Goal: Transaction & Acquisition: Book appointment/travel/reservation

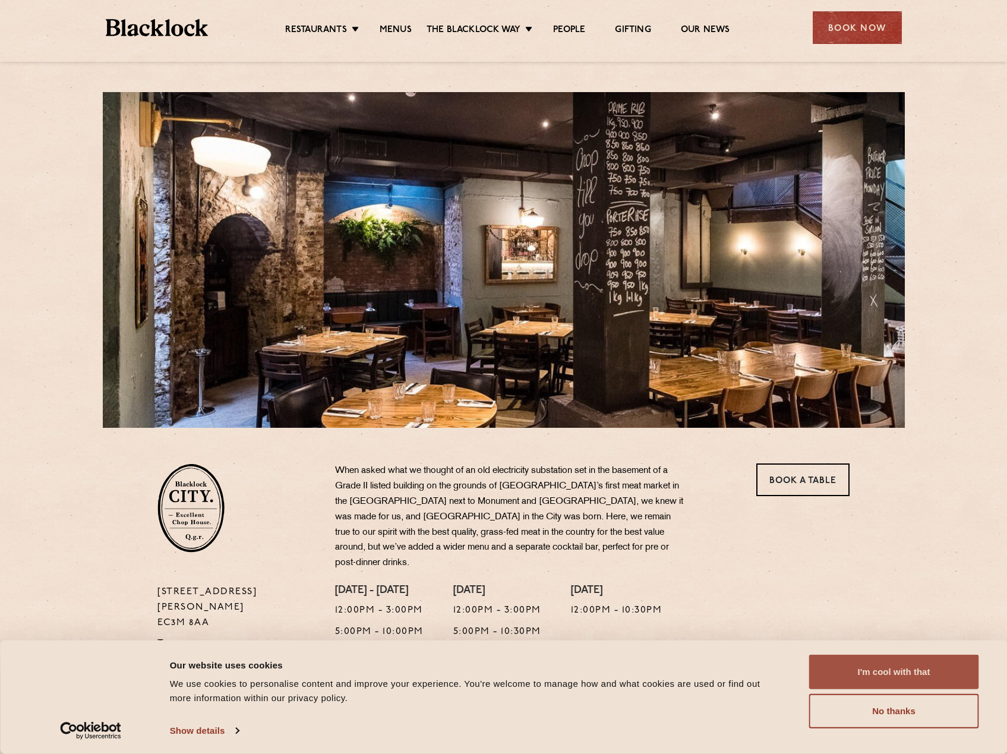
click at [877, 674] on button "I'm cool with that" at bounding box center [894, 672] width 170 height 34
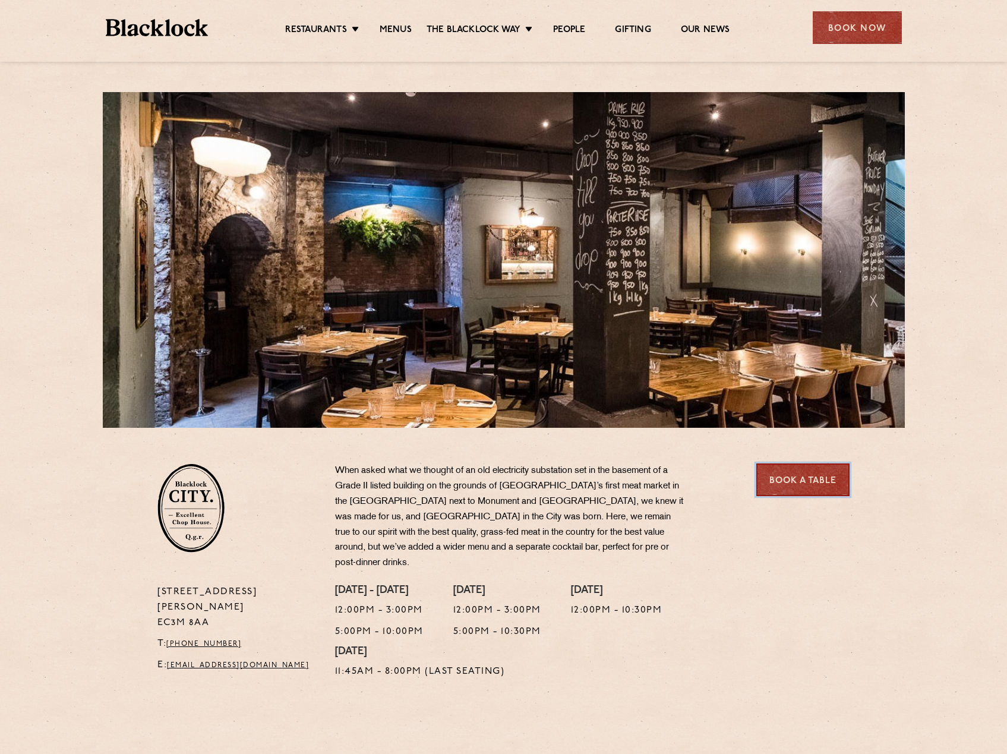
click at [806, 480] on link "Book a Table" at bounding box center [803, 480] width 93 height 33
click at [781, 476] on link "Book a Table" at bounding box center [803, 480] width 93 height 33
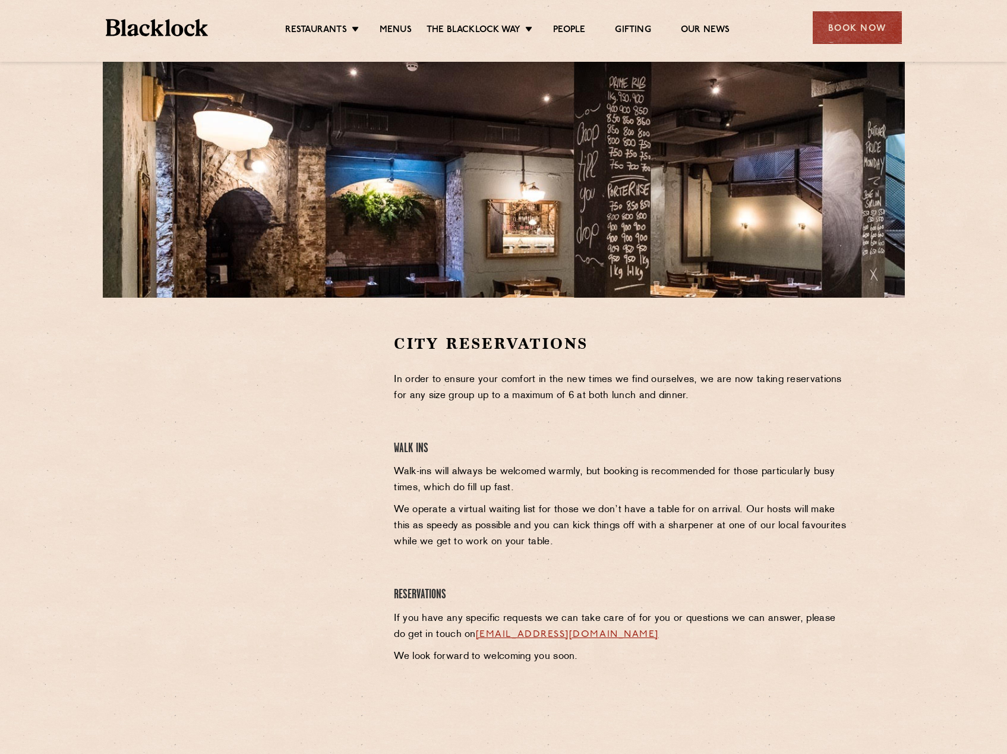
scroll to position [178, 0]
